Goal: Transaction & Acquisition: Purchase product/service

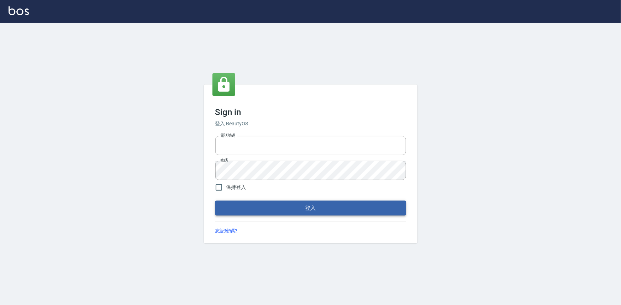
type input "0922670776"
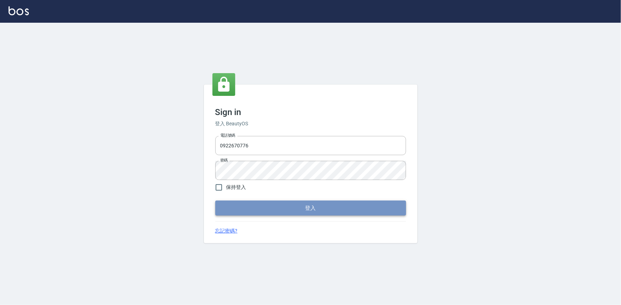
click at [277, 211] on button "登入" at bounding box center [310, 208] width 191 height 15
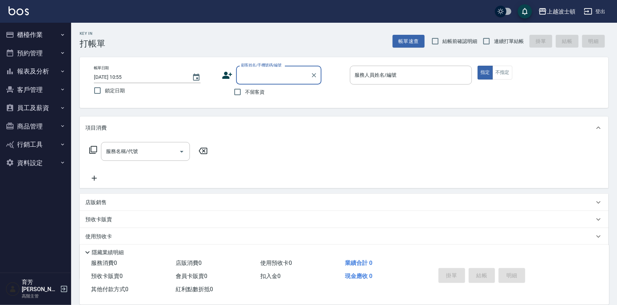
click at [261, 73] on input "顧客姓名/手機號碼/編號" at bounding box center [273, 75] width 68 height 12
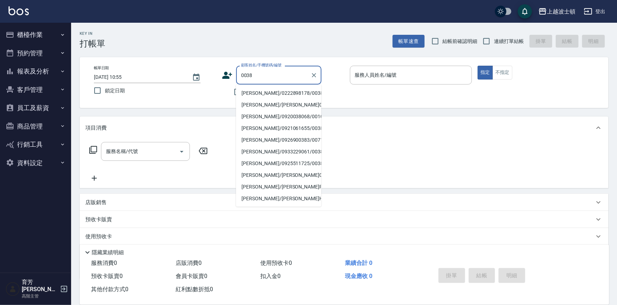
click at [267, 92] on li "[PERSON_NAME]/0222898178/0038" at bounding box center [278, 93] width 85 height 12
type input "[PERSON_NAME]/0222898178/0038"
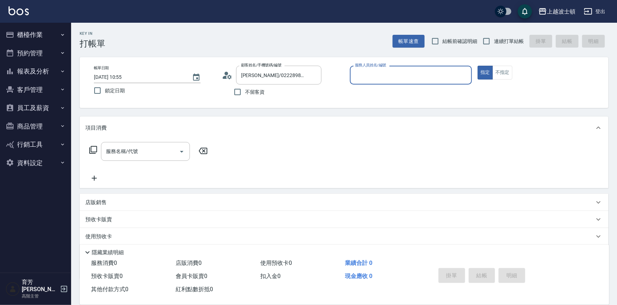
type input "Akemi-2"
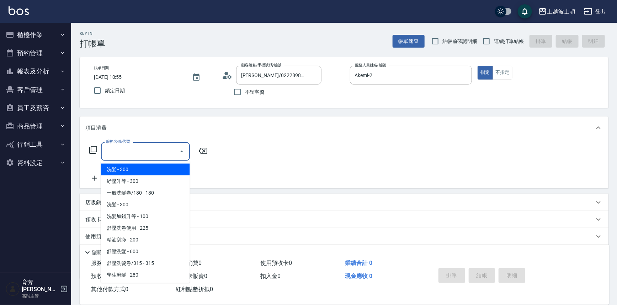
click at [146, 150] on input "服務名稱/代號" at bounding box center [140, 151] width 72 height 12
drag, startPoint x: 154, startPoint y: 167, endPoint x: 185, endPoint y: 165, distance: 30.7
click at [156, 167] on span "洗髮 - 300" at bounding box center [145, 170] width 89 height 12
type input "洗髮(201)"
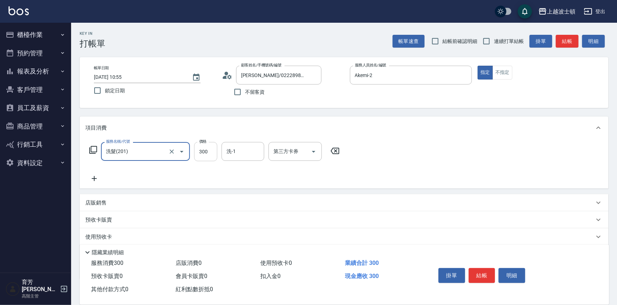
click at [205, 156] on input "300" at bounding box center [205, 151] width 23 height 19
type input "270"
click at [243, 154] on input "洗-1" at bounding box center [243, 151] width 36 height 12
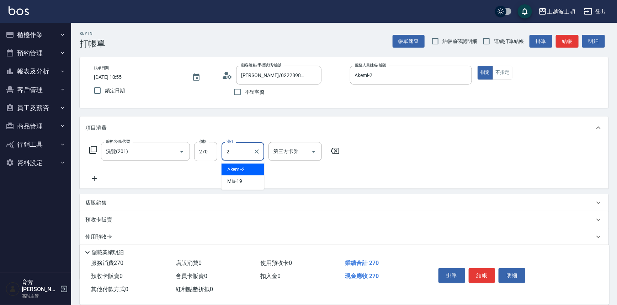
click at [245, 167] on div "Akemi -2" at bounding box center [243, 170] width 43 height 12
type input "Akemi-2"
click at [95, 177] on icon at bounding box center [94, 179] width 18 height 9
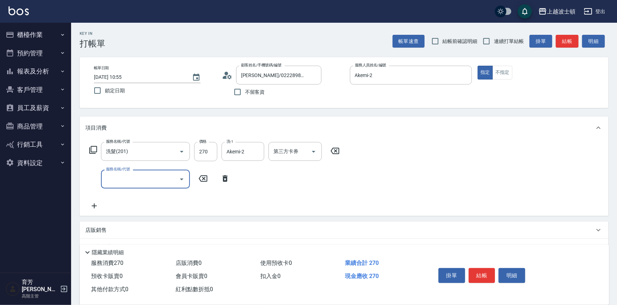
type input "0"
click at [139, 198] on span "剪髮 - 400" at bounding box center [145, 198] width 89 height 12
type input "剪髮(305)"
click at [207, 182] on input "400" at bounding box center [205, 179] width 23 height 19
type input "360"
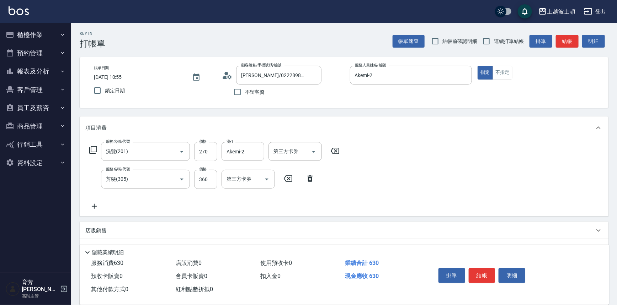
click at [418, 185] on div "服務名稱/代號 洗髮(201) 服務名稱/代號 價格 270 價格 洗-1 Akemi-2 洗-1 第三方卡券 第三方卡券 服務名稱/代號 剪髮(305) 服…" at bounding box center [344, 177] width 529 height 77
click at [485, 273] on button "結帳" at bounding box center [482, 275] width 27 height 15
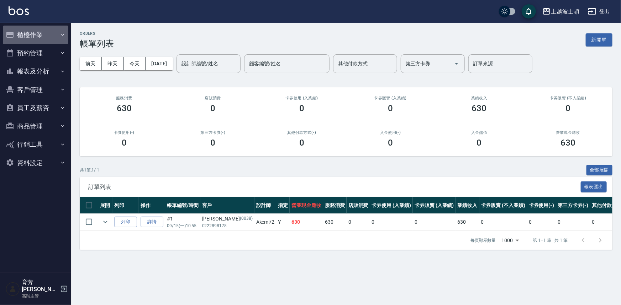
click at [30, 34] on button "櫃檯作業" at bounding box center [35, 35] width 65 height 18
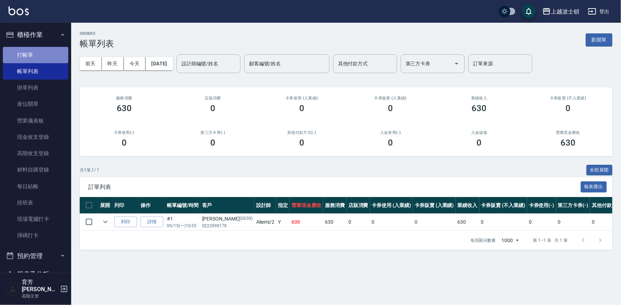
click at [36, 50] on link "打帳單" at bounding box center [35, 55] width 65 height 16
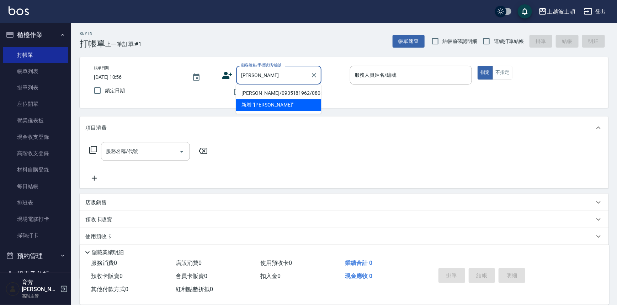
click at [260, 92] on li "[PERSON_NAME]/0935181962/080656" at bounding box center [278, 93] width 85 height 12
type input "[PERSON_NAME]/0935181962/080656"
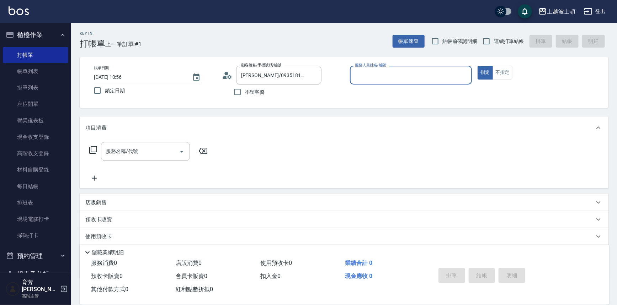
click at [363, 71] on input "服務人員姓名/編號" at bounding box center [411, 75] width 116 height 12
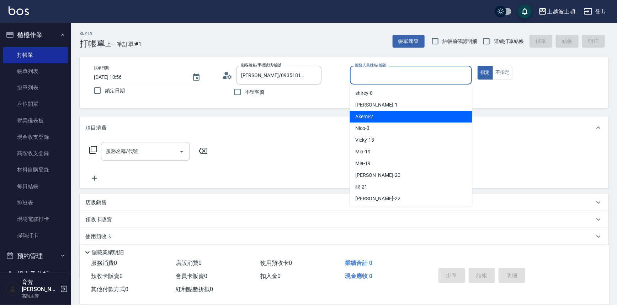
click at [381, 117] on div "Akemi -2" at bounding box center [411, 117] width 122 height 12
type input "Akemi-2"
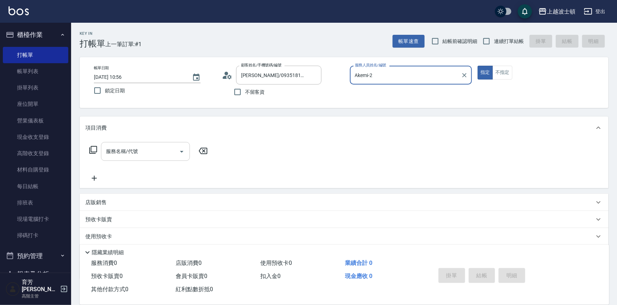
click at [140, 148] on input "服務名稱/代號" at bounding box center [140, 151] width 72 height 12
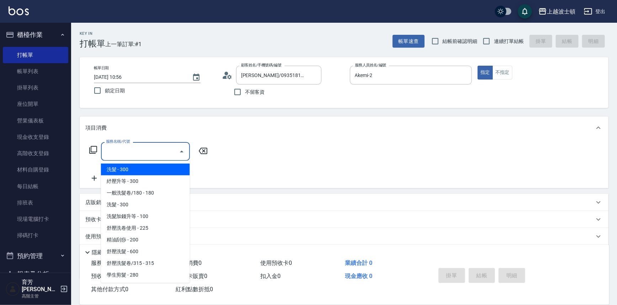
click at [147, 165] on span "洗髮 - 300" at bounding box center [145, 170] width 89 height 12
type input "洗髮(201)"
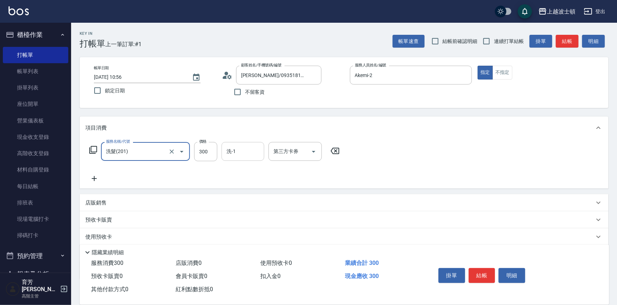
click at [233, 153] on input "洗-1" at bounding box center [243, 151] width 36 height 12
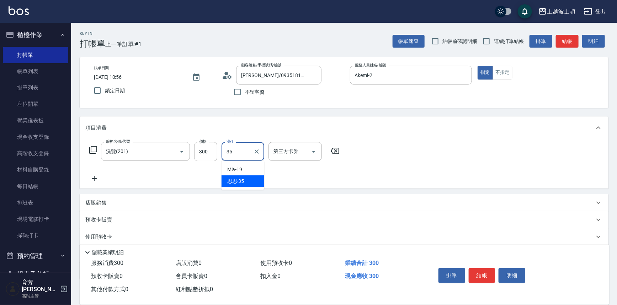
click at [243, 178] on span "思思 -35" at bounding box center [235, 181] width 17 height 7
type input "思思-35"
click at [96, 177] on icon at bounding box center [94, 179] width 18 height 9
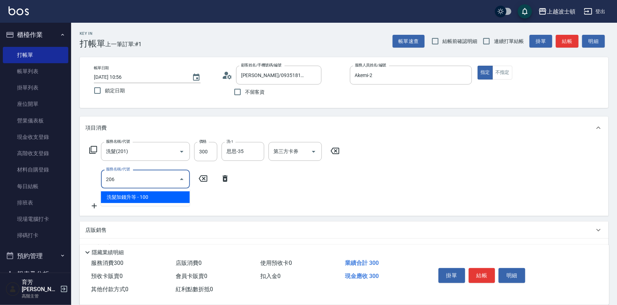
click at [142, 197] on span "洗髮加錢升等 - 100" at bounding box center [145, 198] width 89 height 12
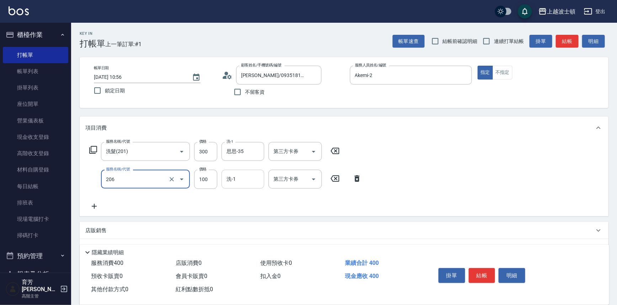
type input "洗髮加錢升等(206)"
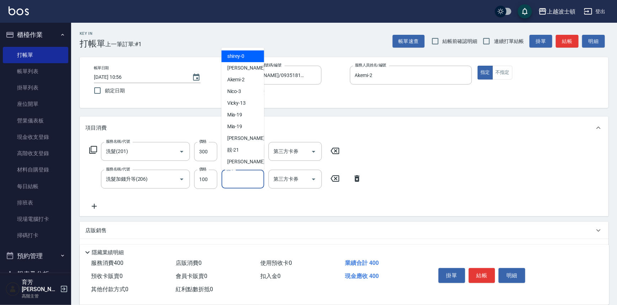
click at [241, 184] on input "洗-1" at bounding box center [243, 179] width 36 height 12
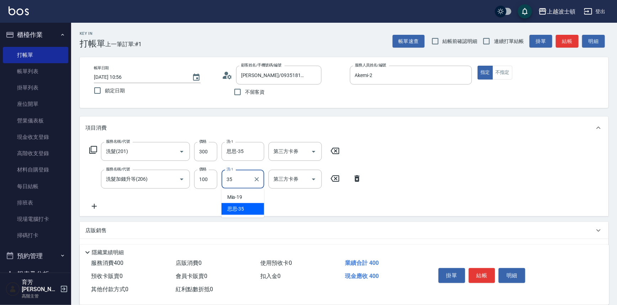
type input "35"
click at [519, 177] on div "服務名稱/代號 洗髮(201) 服務名稱/代號 價格 300 價格 洗-1 思思-35 洗-1 第三方卡券 第三方卡券 服務名稱/代號 洗髮加錢升等(206)…" at bounding box center [344, 177] width 529 height 77
click at [228, 186] on div "洗-1" at bounding box center [243, 179] width 43 height 19
click at [240, 208] on span "思思 -35" at bounding box center [235, 209] width 17 height 7
type input "思思-35"
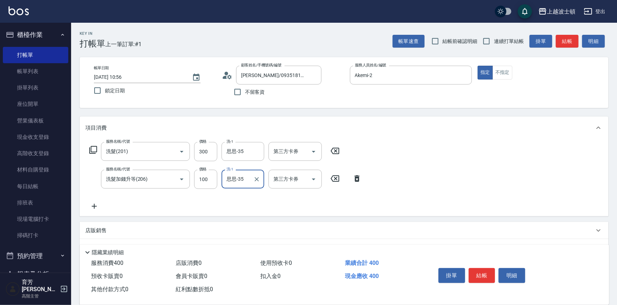
click at [503, 160] on div "服務名稱/代號 洗髮(201) 服務名稱/代號 價格 300 價格 洗-1 思思-35 洗-1 第三方卡券 第三方卡券 服務名稱/代號 洗髮加錢升等(206)…" at bounding box center [344, 177] width 529 height 77
click at [487, 277] on button "結帳" at bounding box center [482, 275] width 27 height 15
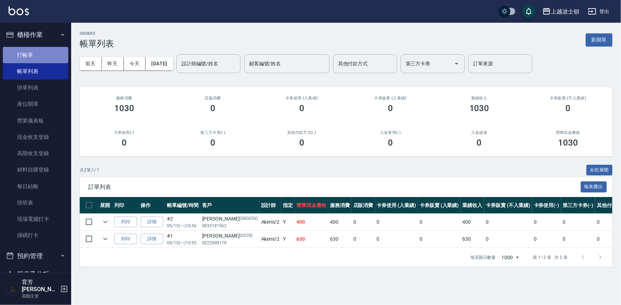
click at [40, 50] on link "打帳單" at bounding box center [35, 55] width 65 height 16
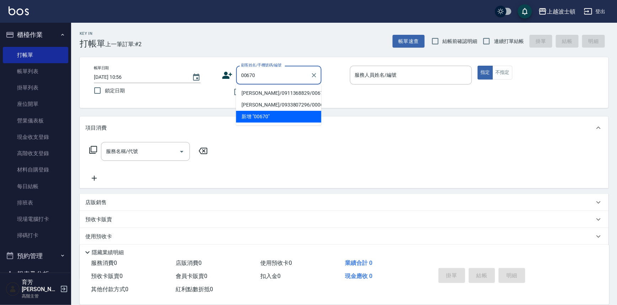
click at [269, 96] on li "[PERSON_NAME]/0911368829/00670" at bounding box center [278, 93] width 85 height 12
type input "[PERSON_NAME]/0911368829/00670"
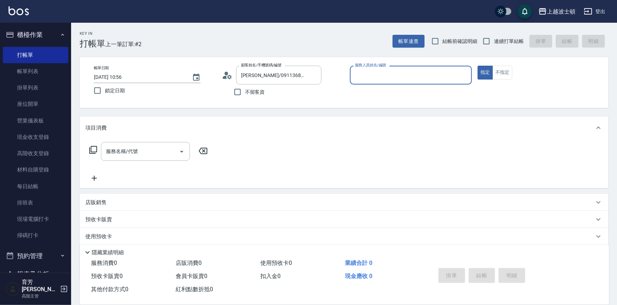
type input "Vicky-13"
click at [102, 229] on div "使用預收卡 x3" at bounding box center [344, 237] width 529 height 19
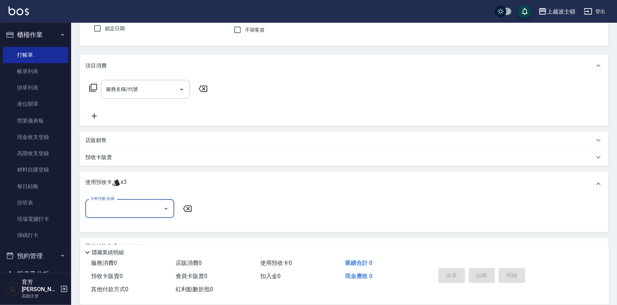
scroll to position [96, 0]
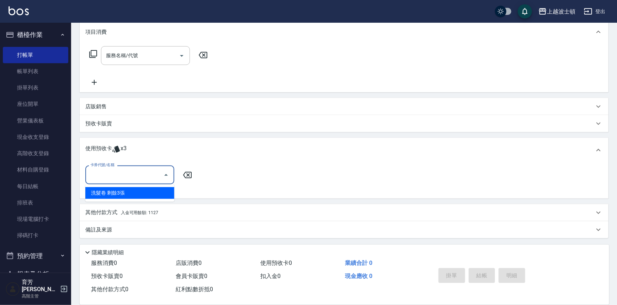
click at [142, 171] on input "卡券代號/名稱" at bounding box center [125, 175] width 72 height 12
click at [143, 192] on div "洗髮卷 剩餘3張" at bounding box center [129, 193] width 89 height 12
type input "洗髮卷"
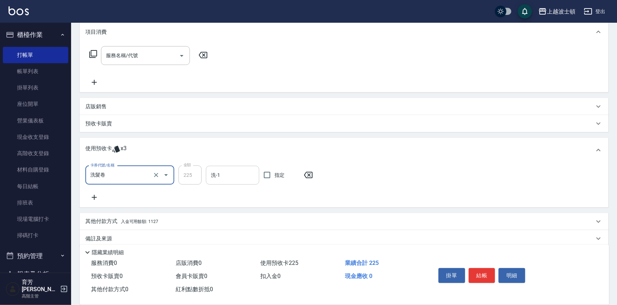
click at [235, 174] on input "洗-1" at bounding box center [232, 175] width 47 height 12
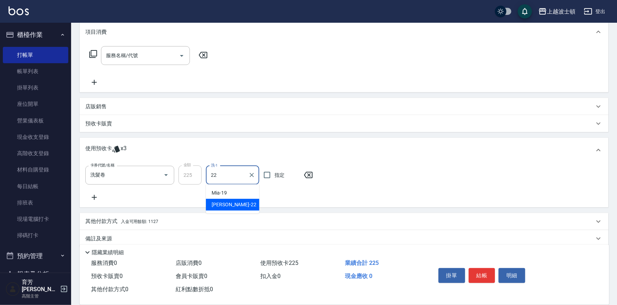
type input "雅如-22"
click at [486, 280] on button "結帳" at bounding box center [482, 275] width 27 height 15
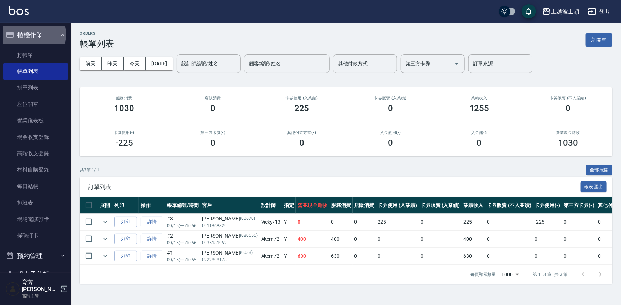
click at [22, 34] on button "櫃檯作業" at bounding box center [35, 35] width 65 height 18
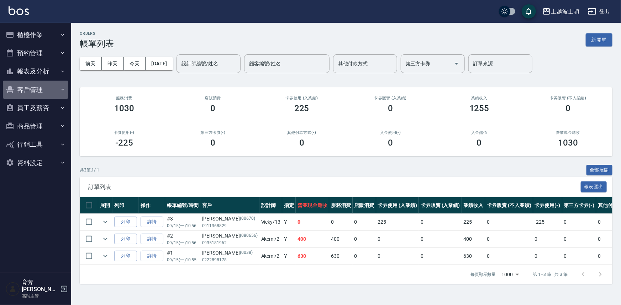
click at [33, 87] on button "客戶管理" at bounding box center [35, 90] width 65 height 18
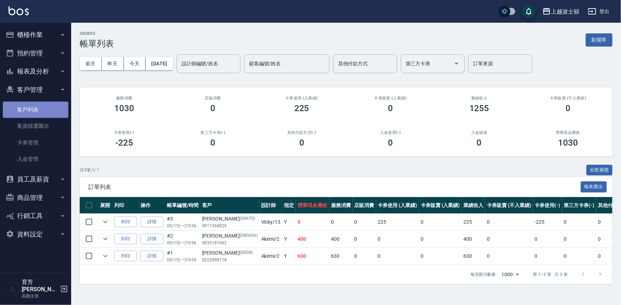
click at [34, 113] on link "客戶列表" at bounding box center [35, 110] width 65 height 16
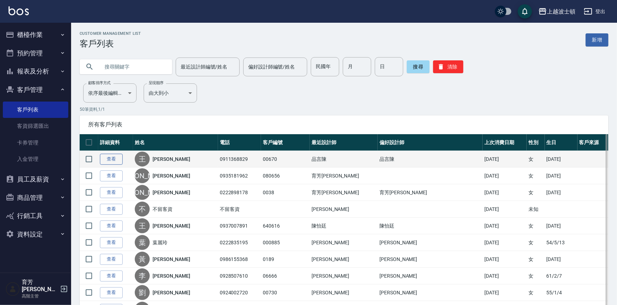
click at [108, 161] on link "查看" at bounding box center [111, 159] width 23 height 11
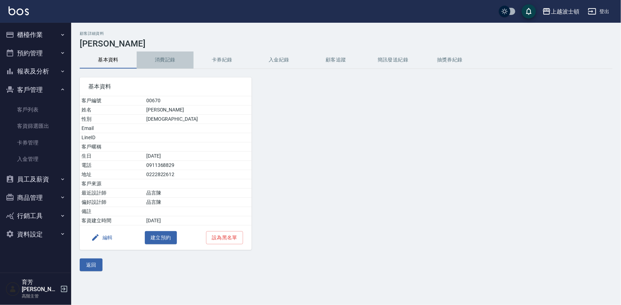
drag, startPoint x: 163, startPoint y: 62, endPoint x: 164, endPoint y: 46, distance: 16.1
click at [163, 62] on button "消費記錄" at bounding box center [165, 60] width 57 height 17
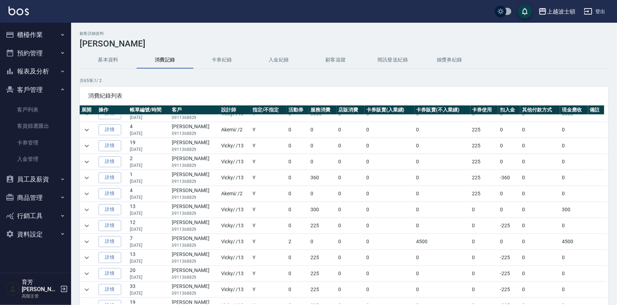
scroll to position [266, 0]
click at [85, 238] on icon "expand row" at bounding box center [86, 240] width 9 height 9
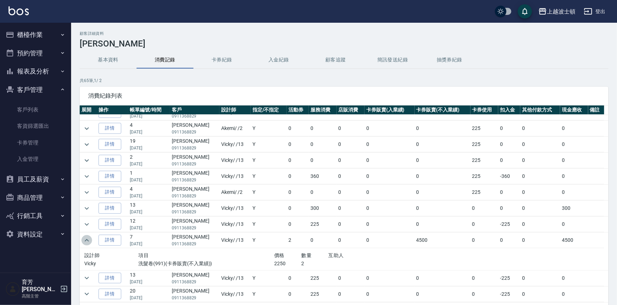
click at [85, 238] on icon "expand row" at bounding box center [86, 240] width 9 height 9
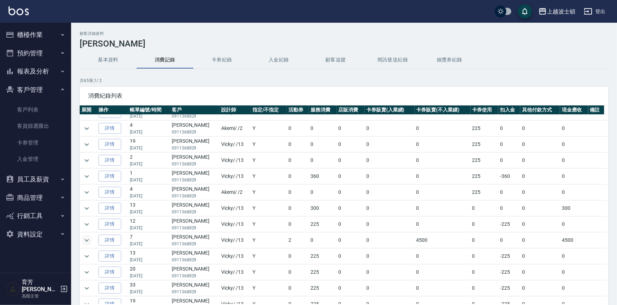
click at [31, 27] on button "櫃檯作業" at bounding box center [35, 35] width 65 height 18
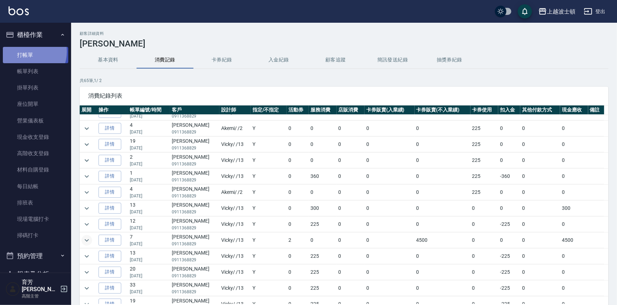
click at [25, 51] on link "打帳單" at bounding box center [35, 55] width 65 height 16
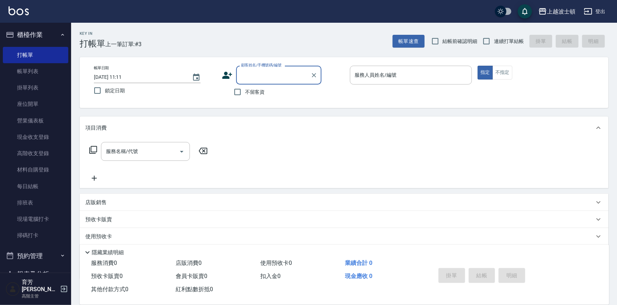
click at [259, 91] on span "不留客資" at bounding box center [255, 92] width 20 height 7
click at [245, 91] on input "不留客資" at bounding box center [237, 92] width 15 height 15
checkbox input "true"
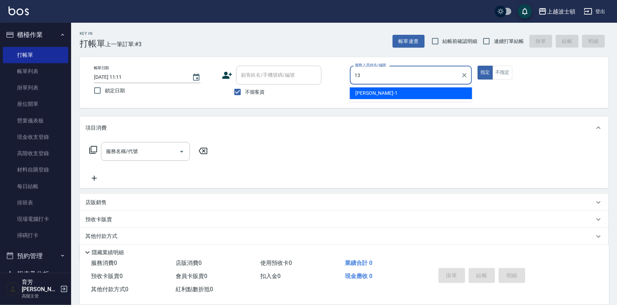
type input "Vicky-13"
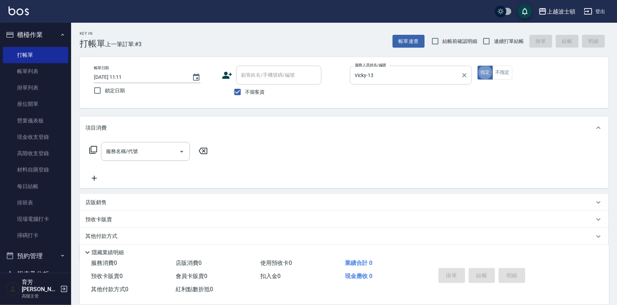
type button "true"
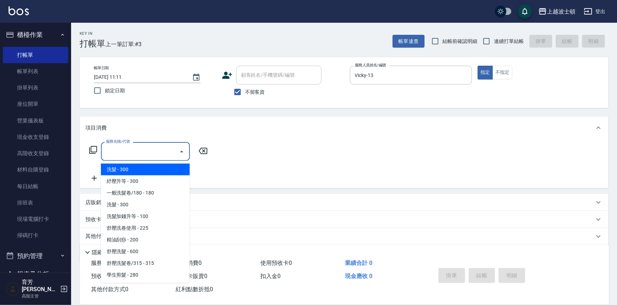
drag, startPoint x: 132, startPoint y: 155, endPoint x: 137, endPoint y: 139, distance: 17.0
click at [133, 153] on input "服務名稱/代號" at bounding box center [140, 151] width 72 height 12
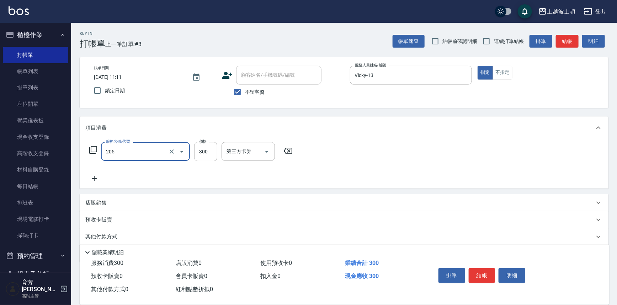
type input "洗髮(205)"
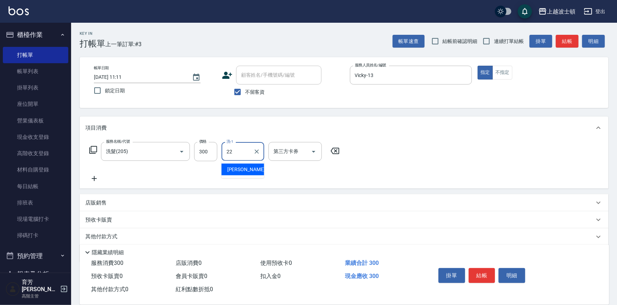
type input "雅如-22"
click at [94, 179] on icon at bounding box center [94, 179] width 18 height 9
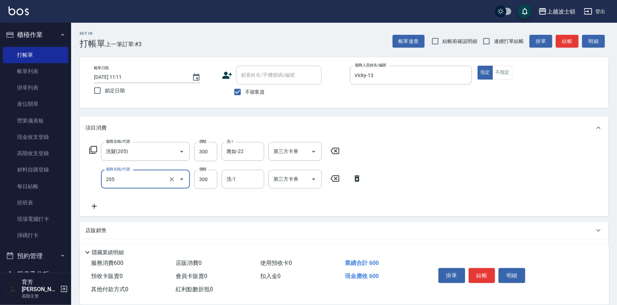
type input "洗髮(205)"
click at [96, 199] on div "服務名稱/代號 洗髮(205) 服務名稱/代號 價格 300 價格 洗-1 雅如-22 洗-1 第三方卡券 第三方卡券 服務名稱/代號 洗髮(205) 服務名…" at bounding box center [225, 176] width 281 height 69
click at [95, 206] on icon at bounding box center [94, 206] width 5 height 5
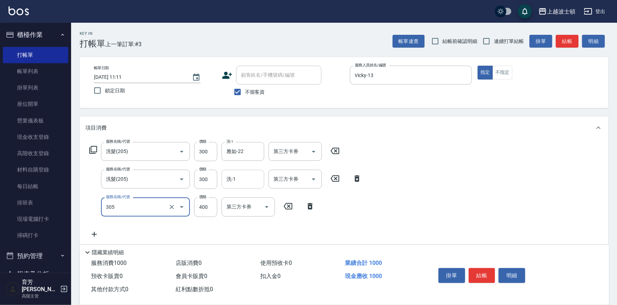
type input "剪髮(305)"
click at [236, 178] on input "洗-1" at bounding box center [243, 179] width 36 height 12
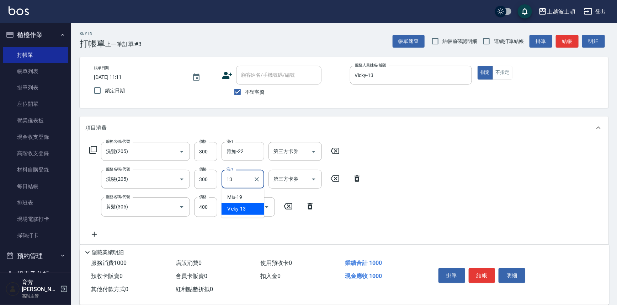
type input "Vicky-13"
click at [487, 271] on button "結帳" at bounding box center [482, 275] width 27 height 15
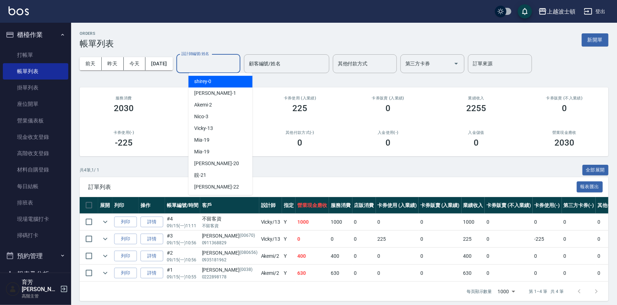
click at [237, 64] on input "設計師編號/姓名" at bounding box center [209, 64] width 58 height 12
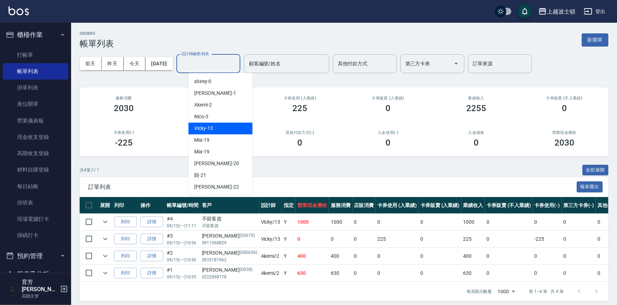
click at [224, 127] on div "Vicky -13" at bounding box center [220, 129] width 64 height 12
type input "Vicky-13"
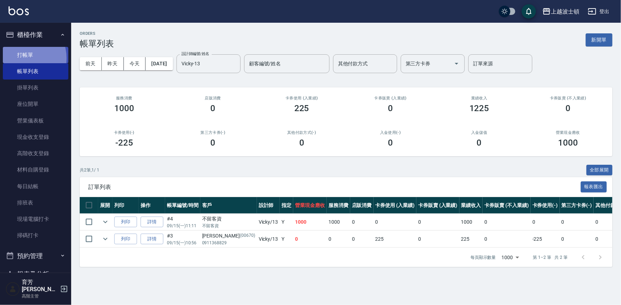
click at [22, 58] on link "打帳單" at bounding box center [35, 55] width 65 height 16
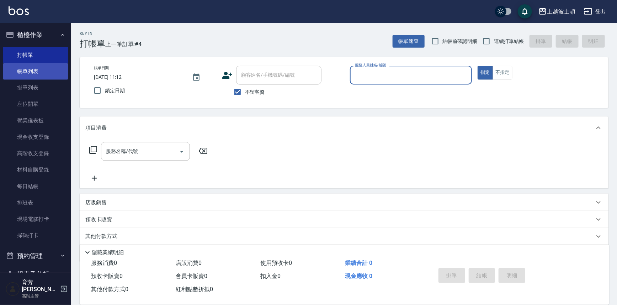
click at [28, 75] on link "帳單列表" at bounding box center [35, 71] width 65 height 16
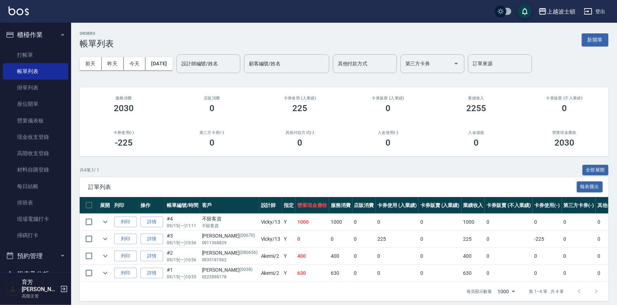
scroll to position [9, 0]
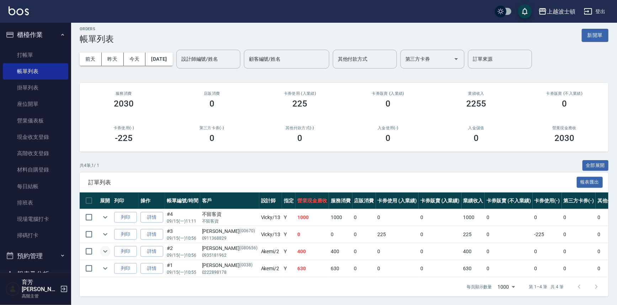
click at [101, 247] on icon "expand row" at bounding box center [105, 251] width 9 height 9
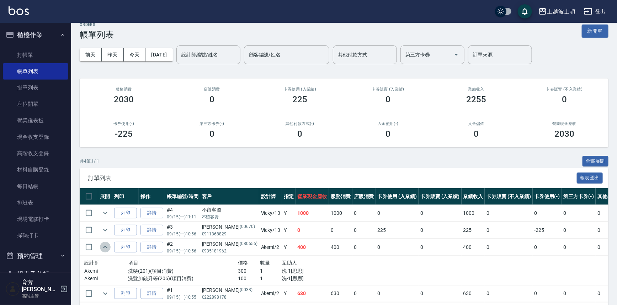
click at [101, 246] on icon "expand row" at bounding box center [105, 247] width 9 height 9
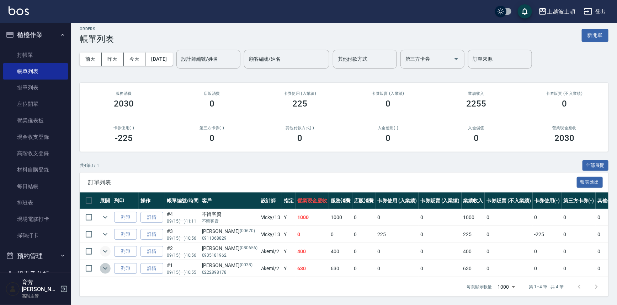
click at [107, 265] on icon "expand row" at bounding box center [105, 269] width 9 height 9
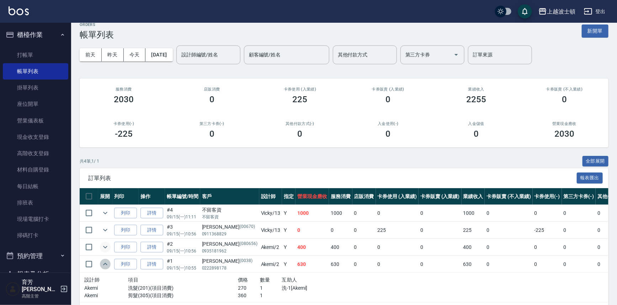
click at [107, 260] on icon "expand row" at bounding box center [105, 264] width 9 height 9
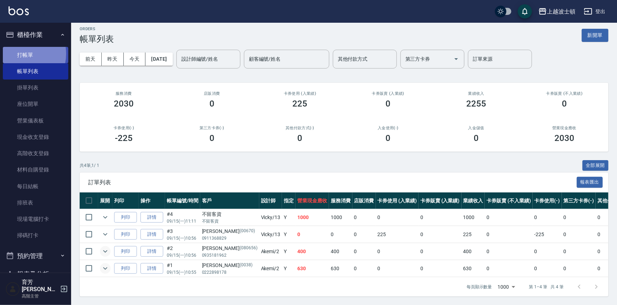
click at [18, 54] on link "打帳單" at bounding box center [35, 55] width 65 height 16
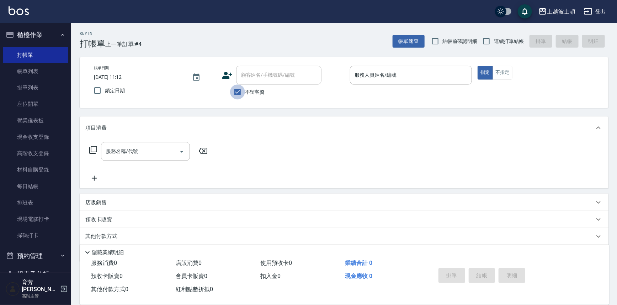
click at [245, 90] on input "不留客資" at bounding box center [237, 92] width 15 height 15
checkbox input "false"
click at [253, 78] on input "顧客姓名/手機號碼/編號" at bounding box center [273, 75] width 68 height 12
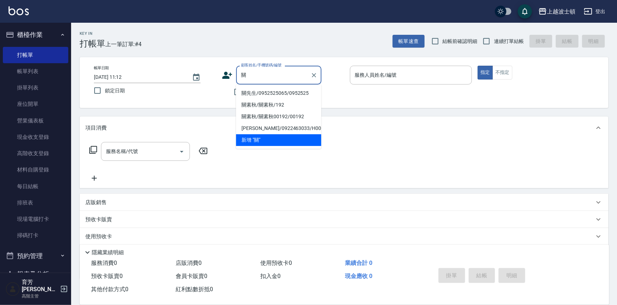
click at [249, 96] on li "關先生/0952525065/0952525" at bounding box center [278, 93] width 85 height 12
type input "關先生/0952525065/0952525"
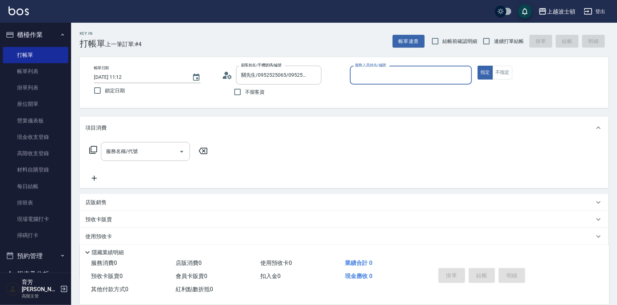
type input "Akemi-2"
click at [164, 155] on input "服務名稱/代號" at bounding box center [140, 151] width 72 height 12
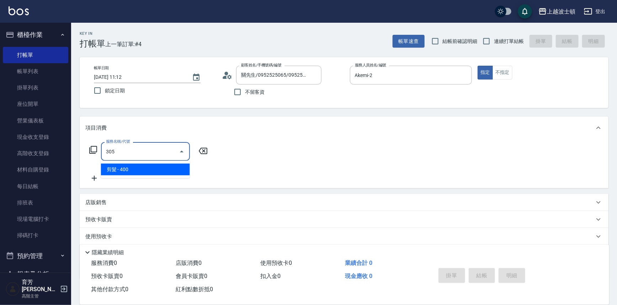
click at [147, 174] on span "剪髮 - 400" at bounding box center [145, 170] width 89 height 12
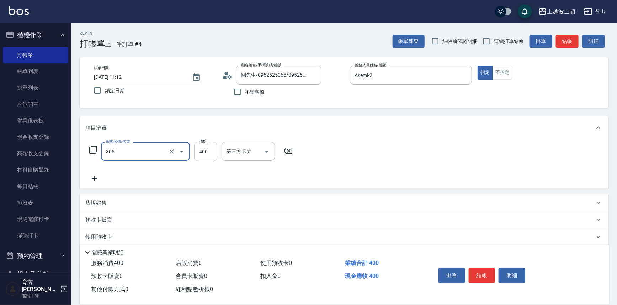
type input "剪髮(305)"
drag, startPoint x: 202, startPoint y: 148, endPoint x: 196, endPoint y: 147, distance: 6.6
click at [202, 148] on input "400" at bounding box center [205, 151] width 23 height 19
type input "350"
click at [327, 149] on div "服務名稱/代號 剪髮(305) 服務名稱/代號 價格 350 價格 第三方卡券 第三方卡券" at bounding box center [344, 163] width 529 height 49
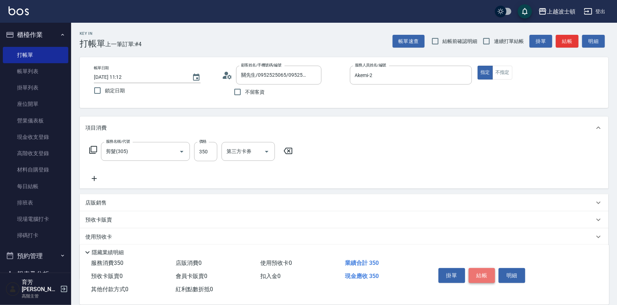
click at [473, 274] on button "結帳" at bounding box center [482, 275] width 27 height 15
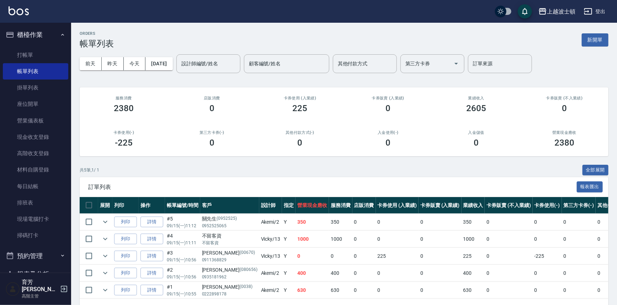
click at [463, 268] on td "400" at bounding box center [473, 273] width 23 height 17
click at [46, 48] on link "打帳單" at bounding box center [35, 55] width 65 height 16
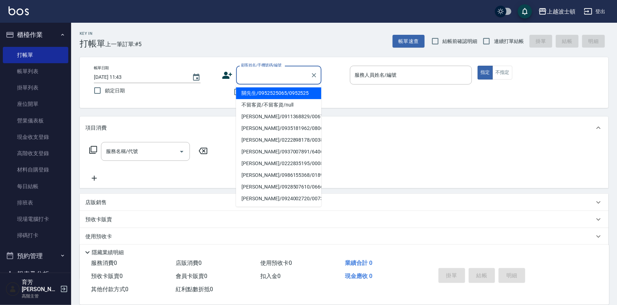
click at [273, 71] on input "顧客姓名/手機號碼/編號" at bounding box center [273, 75] width 68 height 12
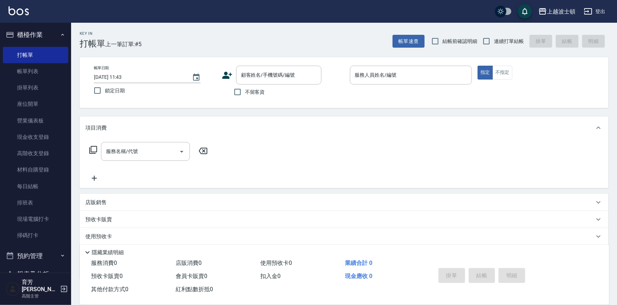
click at [355, 116] on div "Key In 打帳單 上一筆訂單:#5 帳單速查 結帳前確認明細 連續打單結帳 掛單 結帳 明細 帳單日期 [DATE] 11:43 鎖定日期 顧客姓名/手機…" at bounding box center [344, 185] width 546 height 324
click at [247, 91] on span "不留客資" at bounding box center [255, 92] width 20 height 7
click at [245, 91] on input "不留客資" at bounding box center [237, 92] width 15 height 15
checkbox input "true"
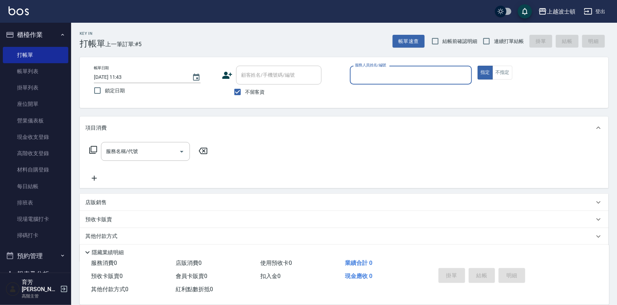
click at [357, 75] on input "服務人員姓名/編號" at bounding box center [411, 75] width 116 height 12
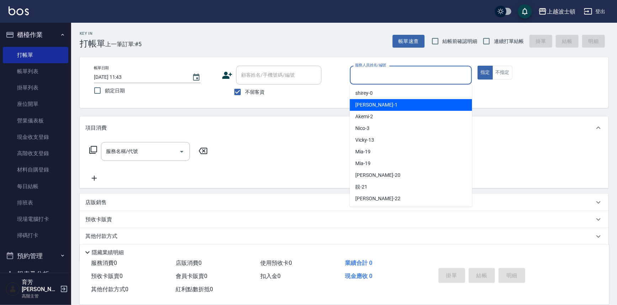
click at [365, 102] on span "[PERSON_NAME] -1" at bounding box center [377, 104] width 42 height 7
type input "[PERSON_NAME]-1"
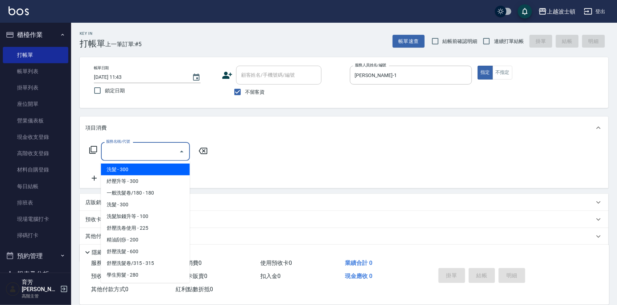
click at [145, 150] on input "服務名稱/代號" at bounding box center [140, 151] width 72 height 12
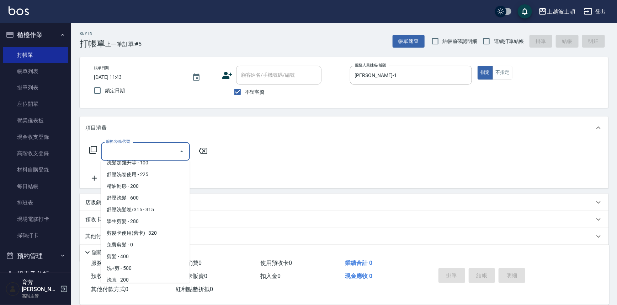
scroll to position [60, 0]
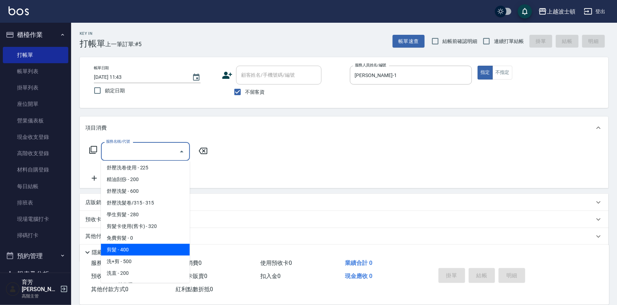
click at [146, 252] on span "剪髮 - 400" at bounding box center [145, 250] width 89 height 12
type input "剪髮(305)"
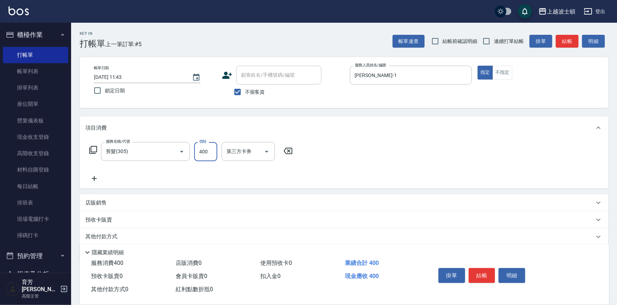
click at [200, 154] on input "400" at bounding box center [205, 151] width 23 height 19
type input "350"
click at [477, 271] on button "結帳" at bounding box center [482, 275] width 27 height 15
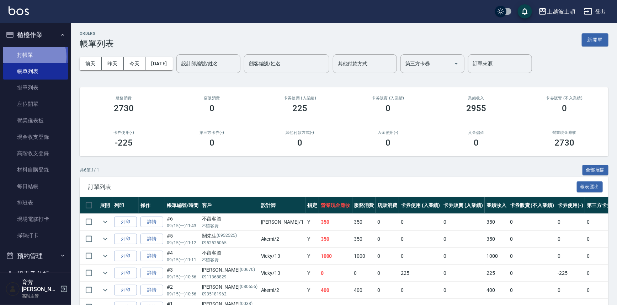
click at [31, 57] on link "打帳單" at bounding box center [35, 55] width 65 height 16
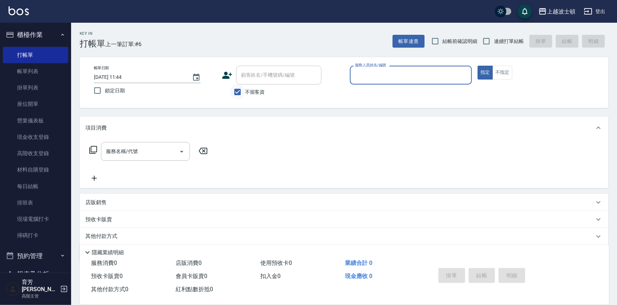
click at [241, 92] on input "不留客資" at bounding box center [237, 92] width 15 height 15
checkbox input "false"
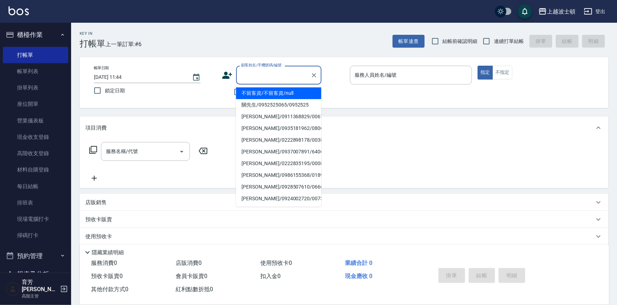
click at [256, 75] on input "顧客姓名/手機號碼/編號" at bounding box center [273, 75] width 68 height 12
click at [268, 90] on li "[PERSON_NAME]/0930849519/48777" at bounding box center [278, 93] width 85 height 12
type input "[PERSON_NAME]/0930849519/48777"
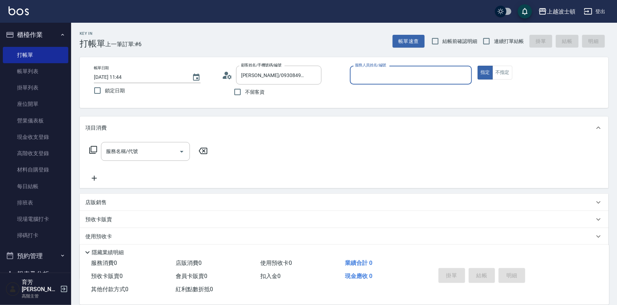
type input "[PERSON_NAME]-1"
click at [139, 148] on input "服務名稱/代號" at bounding box center [140, 151] width 72 height 12
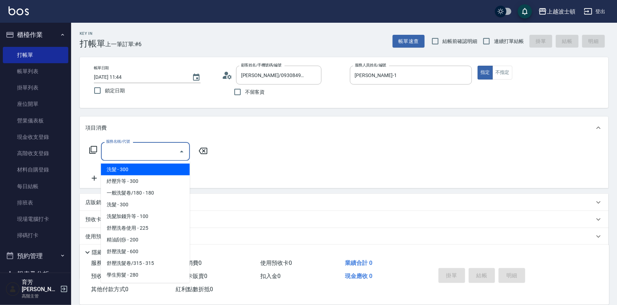
click at [139, 170] on span "洗髮 - 300" at bounding box center [145, 170] width 89 height 12
type input "洗髮(201)"
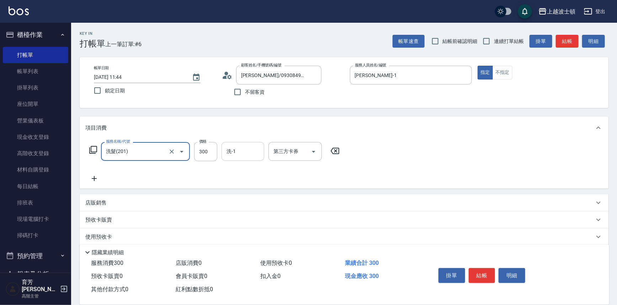
click at [246, 151] on input "洗-1" at bounding box center [243, 151] width 36 height 12
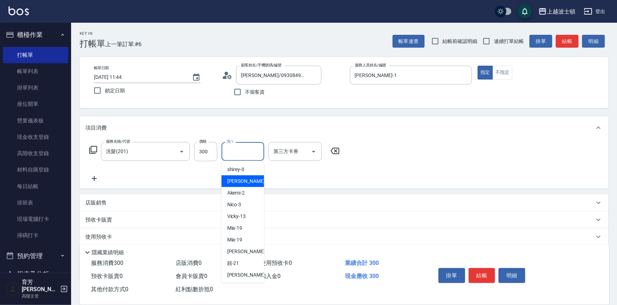
click at [260, 177] on div "[PERSON_NAME] -1" at bounding box center [243, 182] width 43 height 12
type input "[PERSON_NAME]-1"
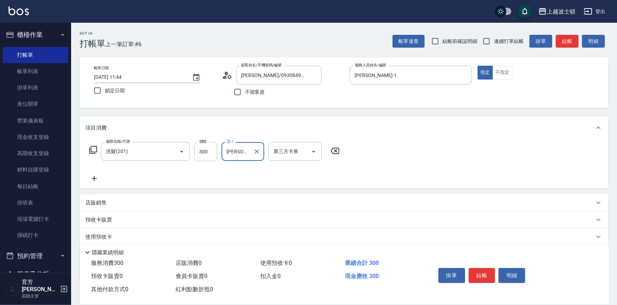
drag, startPoint x: 482, startPoint y: 276, endPoint x: 486, endPoint y: 268, distance: 8.7
click at [482, 275] on button "結帳" at bounding box center [482, 275] width 27 height 15
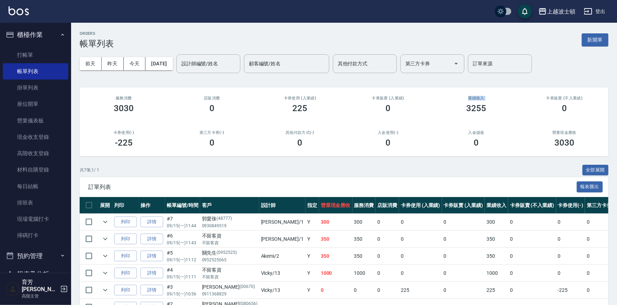
click at [454, 102] on div "業績收入 3255" at bounding box center [476, 104] width 88 height 34
drag, startPoint x: 453, startPoint y: 108, endPoint x: 447, endPoint y: 106, distance: 6.7
click at [452, 109] on div "3255" at bounding box center [476, 108] width 71 height 10
click at [441, 104] on div "3255" at bounding box center [476, 108] width 71 height 10
click at [437, 79] on div "ORDERS 帳單列表 新開單 [DATE] [DATE] [DATE] [DATE] 設計師編號/姓名 設計師編號/姓名 顧客編號/姓名 顧客編號/姓名 其…" at bounding box center [344, 192] width 546 height 339
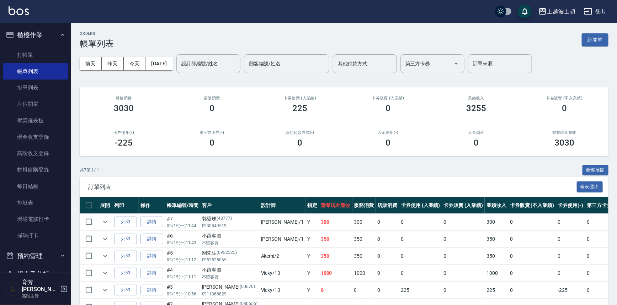
drag, startPoint x: 430, startPoint y: 92, endPoint x: 381, endPoint y: 118, distance: 54.9
click at [381, 118] on div "ORDERS 帳單列表 新開單 [DATE] [DATE] [DATE] [DATE] 設計師編號/姓名 設計師編號/姓名 顧客編號/姓名 顧客編號/姓名 其…" at bounding box center [344, 192] width 546 height 339
click at [41, 54] on link "打帳單" at bounding box center [35, 55] width 65 height 16
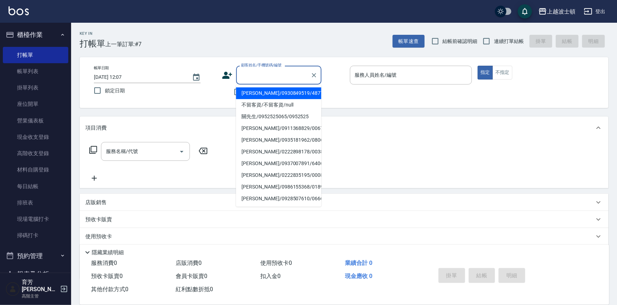
click at [263, 72] on input "顧客姓名/手機號碼/編號" at bounding box center [273, 75] width 68 height 12
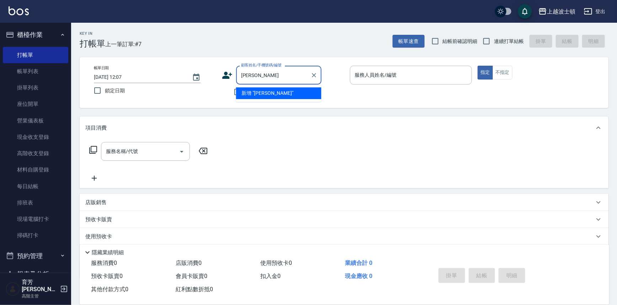
click at [265, 76] on input "[PERSON_NAME]" at bounding box center [273, 75] width 68 height 12
type input "[PERSON_NAME]"
click at [459, 156] on div "服務名稱/代號 服務名稱/代號" at bounding box center [344, 163] width 529 height 49
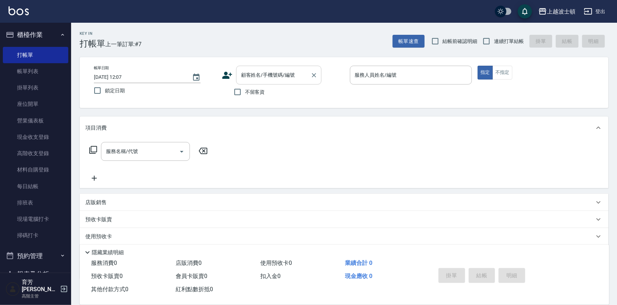
click at [263, 77] on input "顧客姓名/手機號碼/編號" at bounding box center [273, 75] width 68 height 12
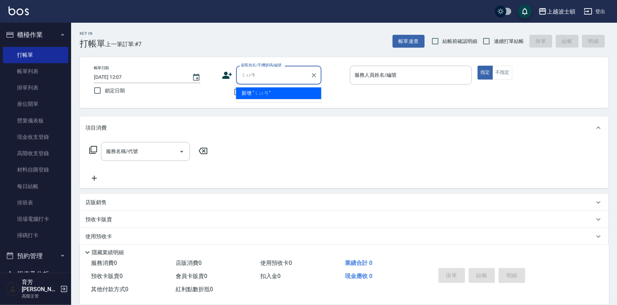
type input "銓"
click at [279, 73] on input "銓" at bounding box center [273, 75] width 68 height 12
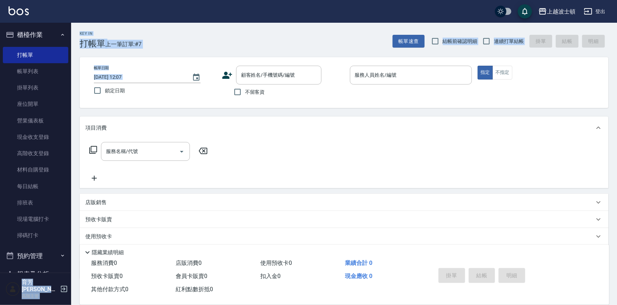
drag, startPoint x: 72, startPoint y: 85, endPoint x: 75, endPoint y: 108, distance: 23.2
click at [75, 108] on div "上越波士頓 登出 櫃檯作業 打帳單 帳單列表 掛單列表 座位開單 營業儀表板 現金收支登錄 高階收支登錄 材料自購登錄 每日結帳 排班表 現場電腦打卡 掃碼打…" at bounding box center [308, 173] width 617 height 346
click at [359, 202] on div "店販銷售" at bounding box center [339, 202] width 509 height 7
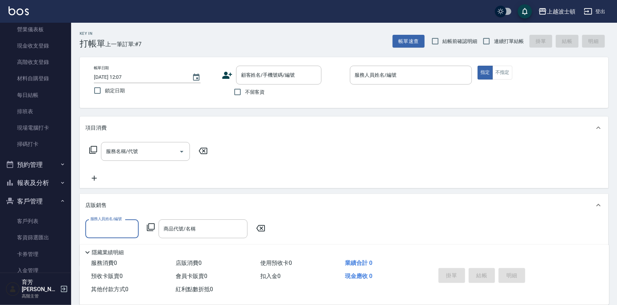
scroll to position [91, 0]
click at [278, 75] on input "顧客姓名/手機號碼/編號" at bounding box center [273, 75] width 68 height 12
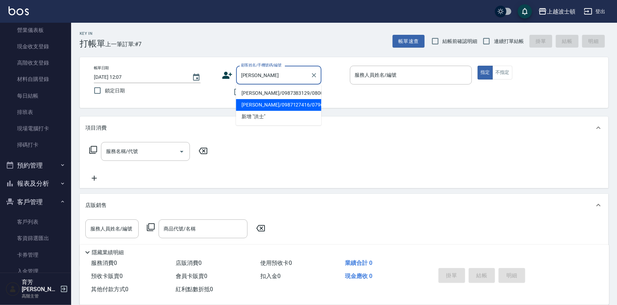
click at [240, 104] on li "[PERSON_NAME]/0987127416/079629" at bounding box center [278, 105] width 85 height 12
type input "[PERSON_NAME]/0987127416/079629"
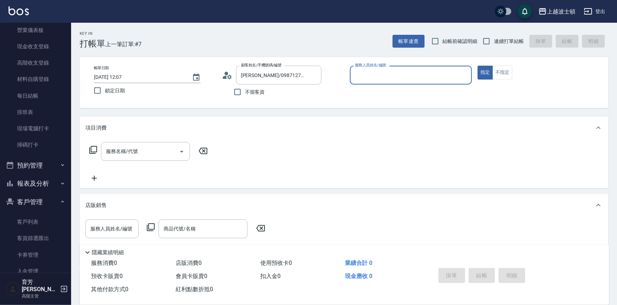
click at [228, 78] on icon at bounding box center [229, 77] width 4 height 4
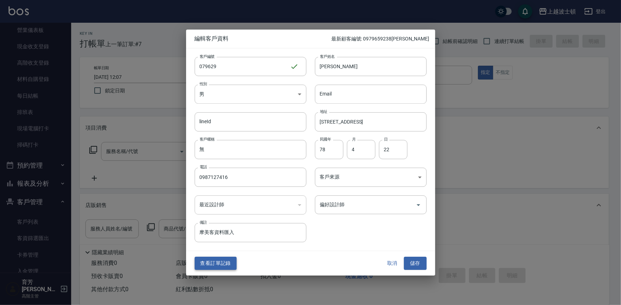
click at [221, 263] on button "查看訂單記錄" at bounding box center [216, 263] width 42 height 13
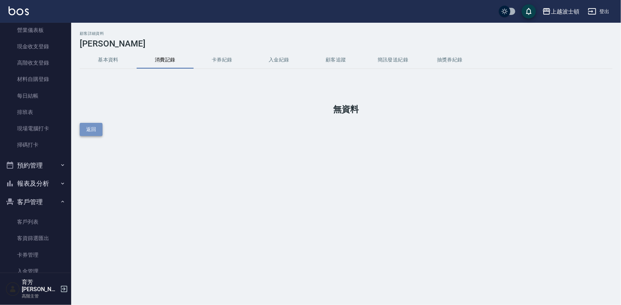
click at [98, 127] on button "返回" at bounding box center [91, 129] width 23 height 13
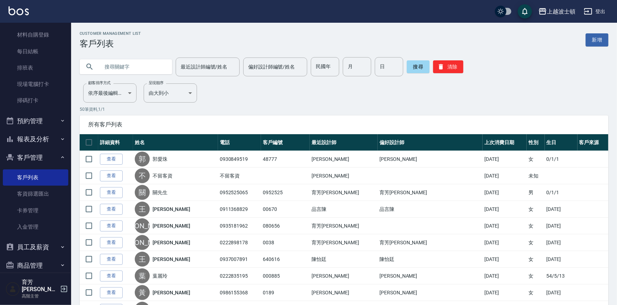
scroll to position [135, 0]
click at [39, 133] on button "報表及分析" at bounding box center [35, 139] width 65 height 18
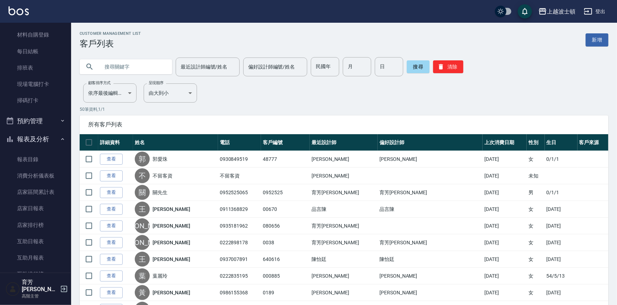
click at [39, 135] on button "報表及分析" at bounding box center [35, 139] width 65 height 18
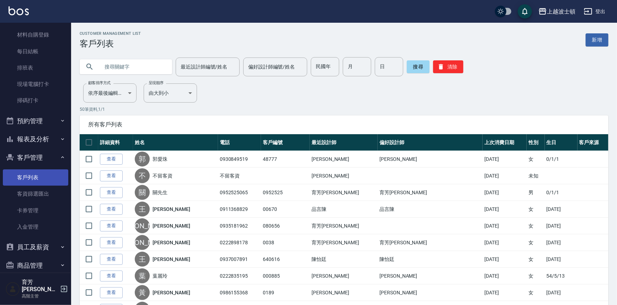
click at [36, 180] on link "客戶列表" at bounding box center [35, 178] width 65 height 16
click at [119, 69] on input "text" at bounding box center [133, 66] width 67 height 19
type input "[PERSON_NAME]"
click at [410, 69] on button "搜尋" at bounding box center [418, 66] width 23 height 13
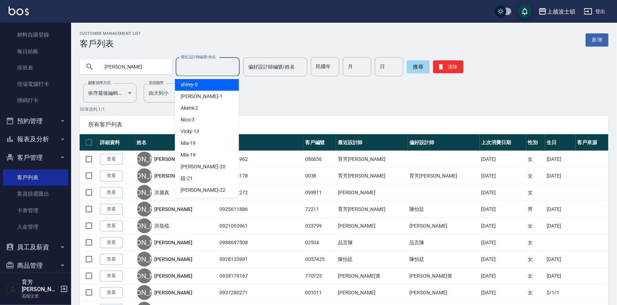
click at [209, 69] on input "最近設計師編號/姓名" at bounding box center [208, 67] width 58 height 12
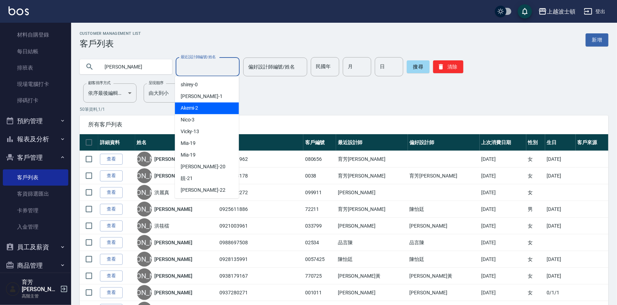
click at [213, 106] on div "Akemi -2" at bounding box center [207, 109] width 64 height 12
type input "Akemi-2"
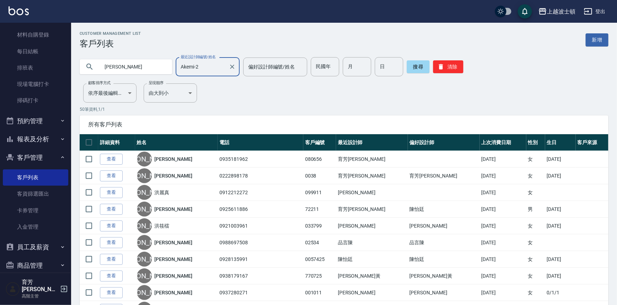
click at [40, 154] on button "客戶管理" at bounding box center [35, 158] width 65 height 18
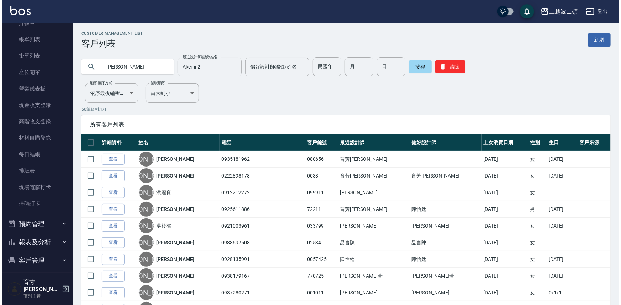
scroll to position [0, 0]
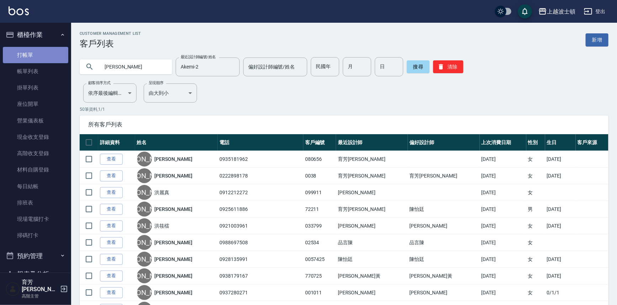
click at [48, 52] on link "打帳單" at bounding box center [35, 55] width 65 height 16
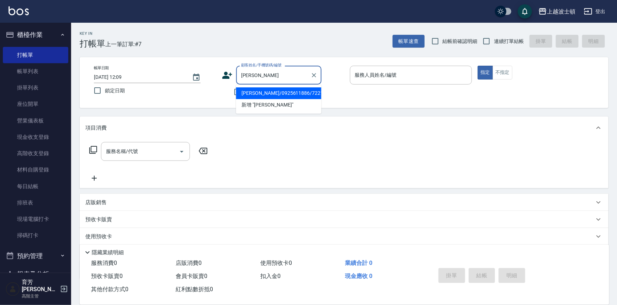
click at [239, 93] on li "[PERSON_NAME]/0925611886/72211" at bounding box center [278, 93] width 85 height 12
type input "[PERSON_NAME]/0925611886/72211"
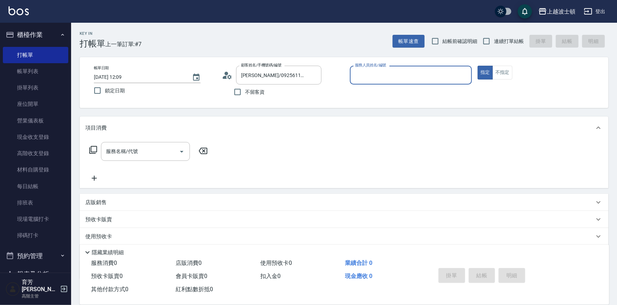
type input "怡廷-41"
click at [227, 76] on icon at bounding box center [227, 75] width 11 height 11
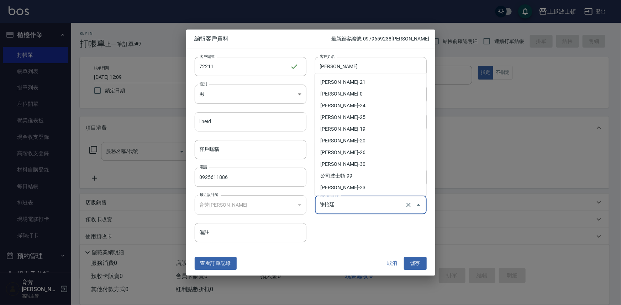
scroll to position [68, 0]
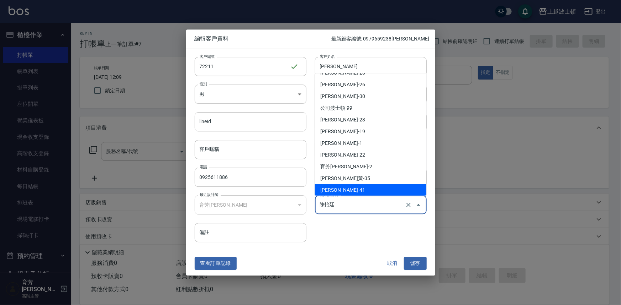
click at [371, 206] on input "陳怡廷" at bounding box center [360, 205] width 85 height 12
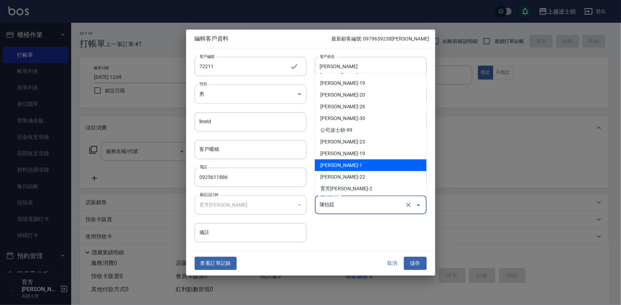
scroll to position [41, 0]
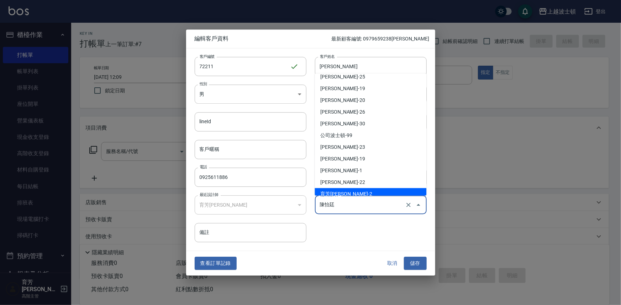
click at [384, 204] on input "陳怡廷" at bounding box center [360, 205] width 85 height 12
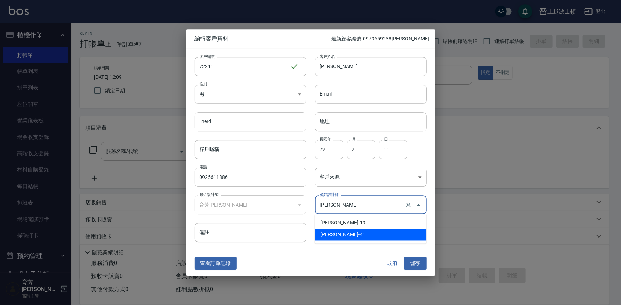
type input "陳"
type input "[PERSON_NAME]"
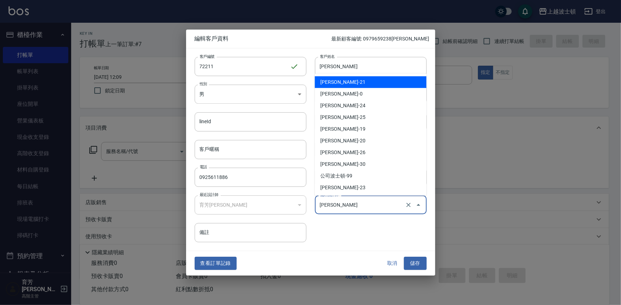
click at [378, 207] on input "[PERSON_NAME]" at bounding box center [360, 205] width 85 height 12
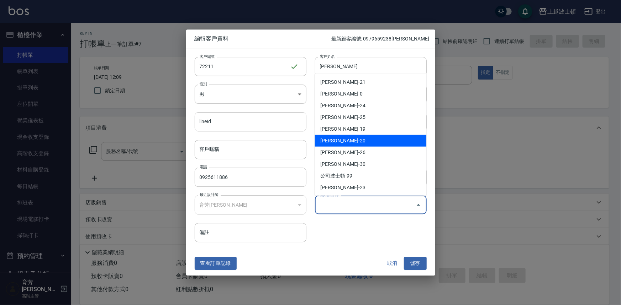
scroll to position [95, 0]
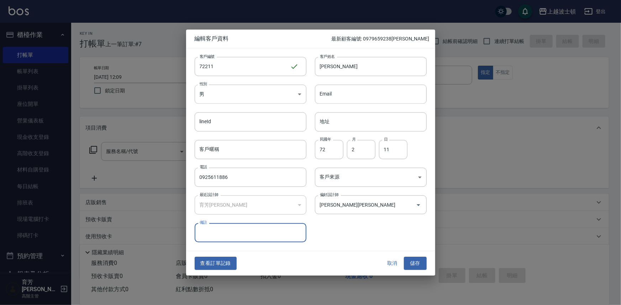
click at [349, 243] on div "客戶編號 72211 ​ 客戶編號 客戶姓名 [PERSON_NAME]姓名 性別 男 [DEMOGRAPHIC_DATA] 性別 Email Email l…" at bounding box center [310, 149] width 249 height 203
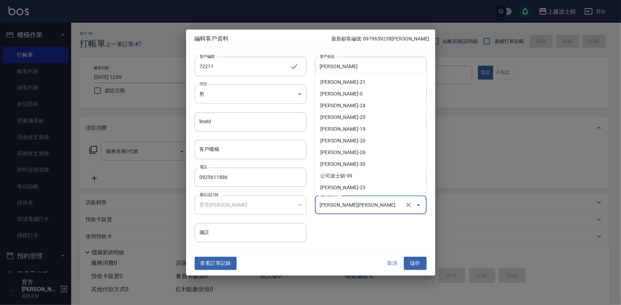
click at [352, 204] on input "[PERSON_NAME][PERSON_NAME]" at bounding box center [360, 205] width 85 height 12
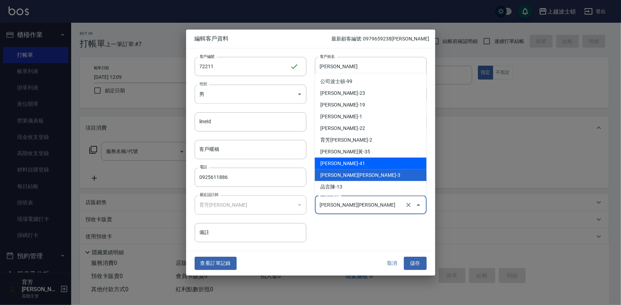
click at [371, 164] on li "[PERSON_NAME]-41" at bounding box center [371, 164] width 112 height 12
type input "陳怡廷"
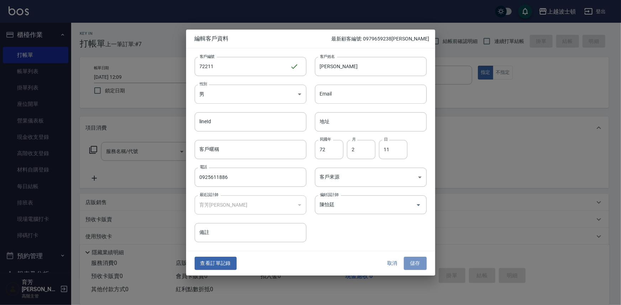
click at [422, 264] on button "儲存" at bounding box center [415, 263] width 23 height 13
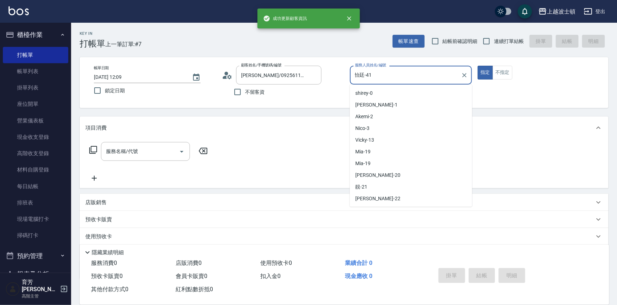
scroll to position [80, 0]
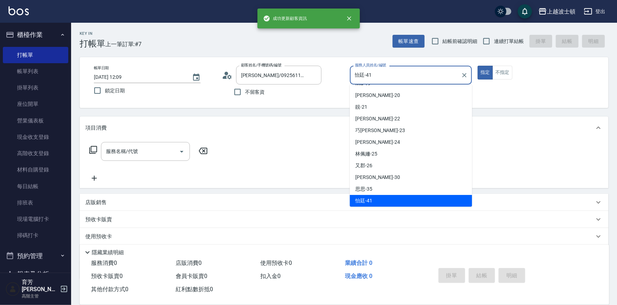
drag, startPoint x: 409, startPoint y: 74, endPoint x: 330, endPoint y: 113, distance: 87.8
click at [338, 84] on div "帳單日期 [DATE] 12:09 鎖定日期 顧客姓名/手機號碼/編號 [PERSON_NAME]/0925611886/72211 顧客姓名/手機號碼/編號…" at bounding box center [344, 83] width 512 height 34
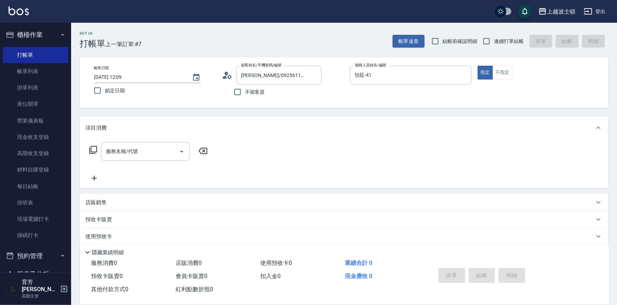
click at [311, 178] on div "服務名稱/代號 服務名稱/代號" at bounding box center [344, 163] width 529 height 49
click at [229, 75] on icon at bounding box center [227, 75] width 11 height 11
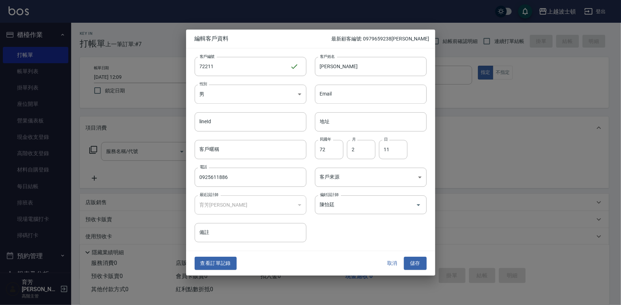
click at [388, 262] on button "取消" at bounding box center [392, 263] width 23 height 13
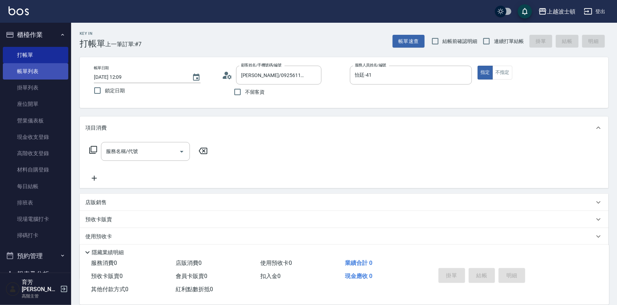
drag, startPoint x: 46, startPoint y: 69, endPoint x: 64, endPoint y: 75, distance: 18.7
click at [46, 69] on link "帳單列表" at bounding box center [35, 71] width 65 height 16
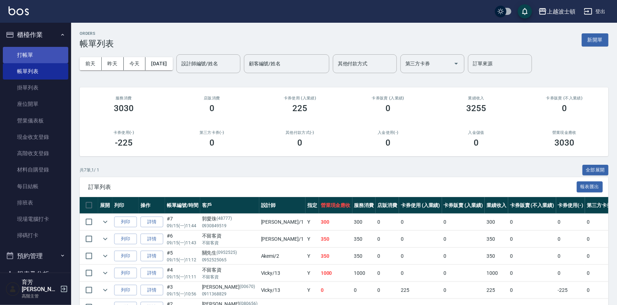
click at [41, 52] on link "打帳單" at bounding box center [35, 55] width 65 height 16
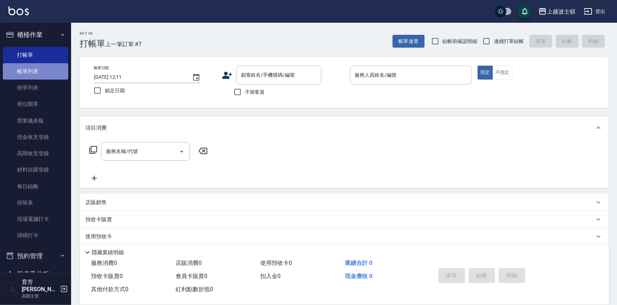
click at [41, 72] on link "帳單列表" at bounding box center [35, 71] width 65 height 16
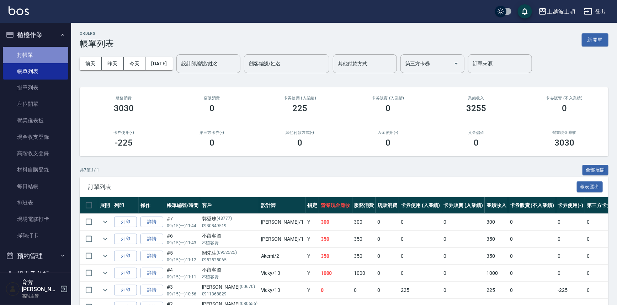
click at [36, 59] on link "打帳單" at bounding box center [35, 55] width 65 height 16
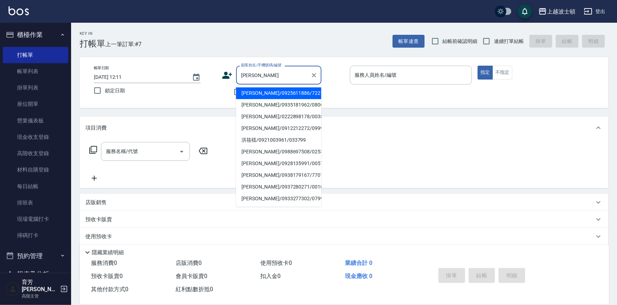
click at [260, 91] on li "[PERSON_NAME]/0925611886/72211" at bounding box center [278, 93] width 85 height 12
type input "[PERSON_NAME]/0925611886/72211"
type input "怡廷-41"
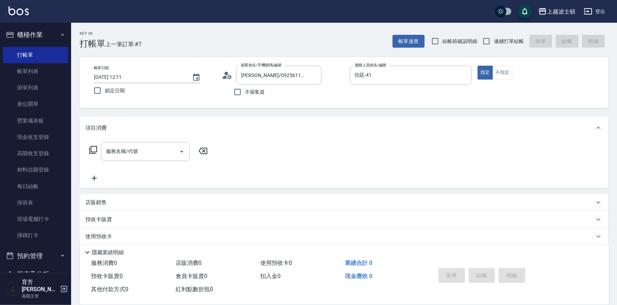
click at [226, 75] on circle at bounding box center [226, 74] width 4 height 4
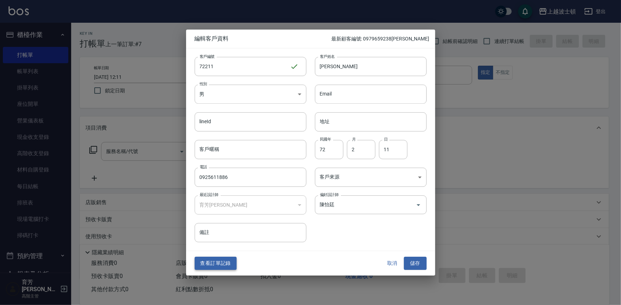
click at [211, 265] on button "查看訂單記錄" at bounding box center [216, 263] width 42 height 13
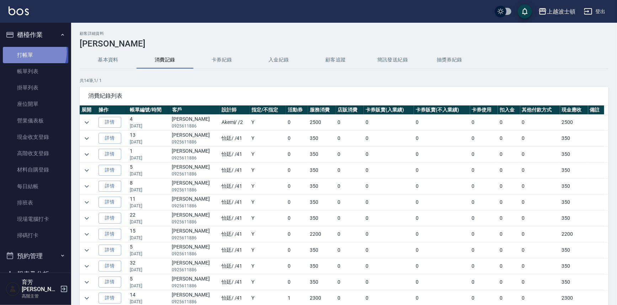
click at [28, 52] on link "打帳單" at bounding box center [35, 55] width 65 height 16
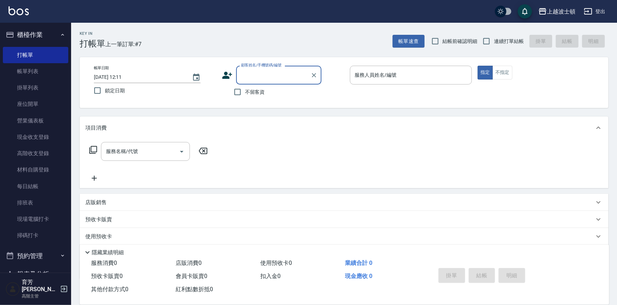
click at [202, 28] on div "Key In 打帳單 上一筆訂單:#7 帳單速查 結帳前確認明細 連續打單結帳 掛單 結帳 明細" at bounding box center [339, 36] width 537 height 26
